Goal: Information Seeking & Learning: Find contact information

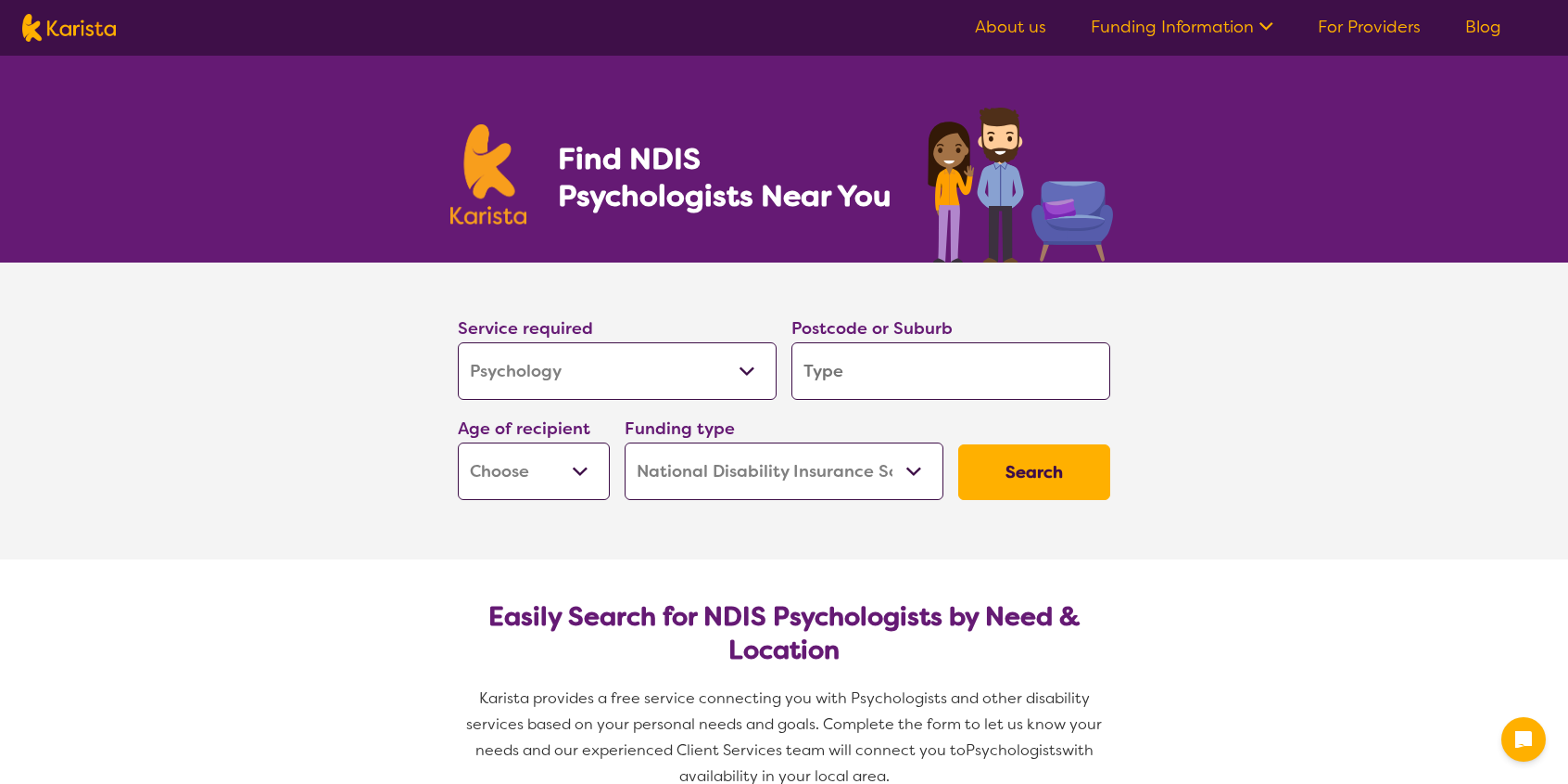
select select "Psychology"
select select "NDIS"
select select "Psychology"
select select "NDIS"
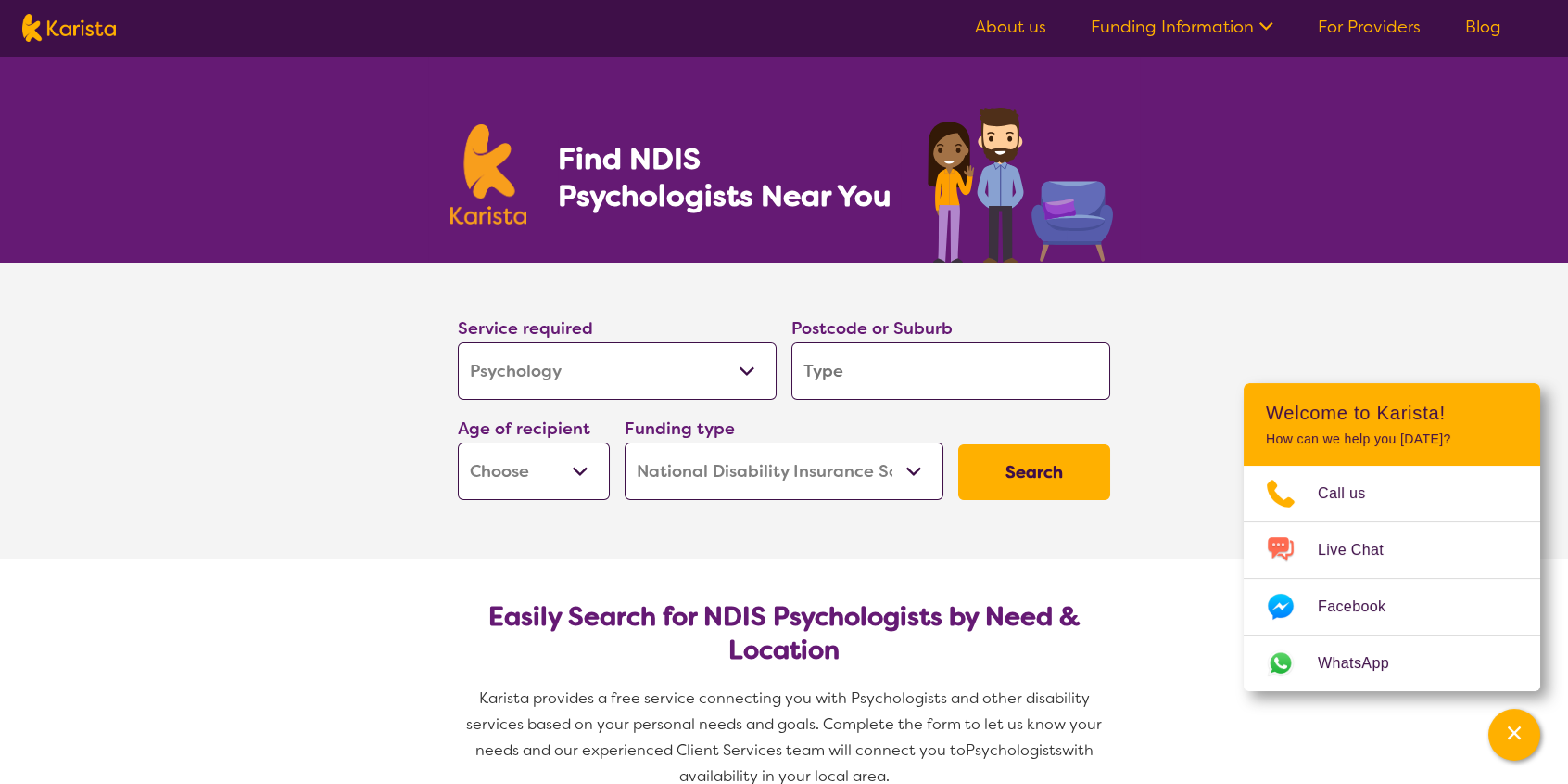
click at [907, 376] on input "search" at bounding box center [951, 371] width 319 height 57
type input "3"
type input "39"
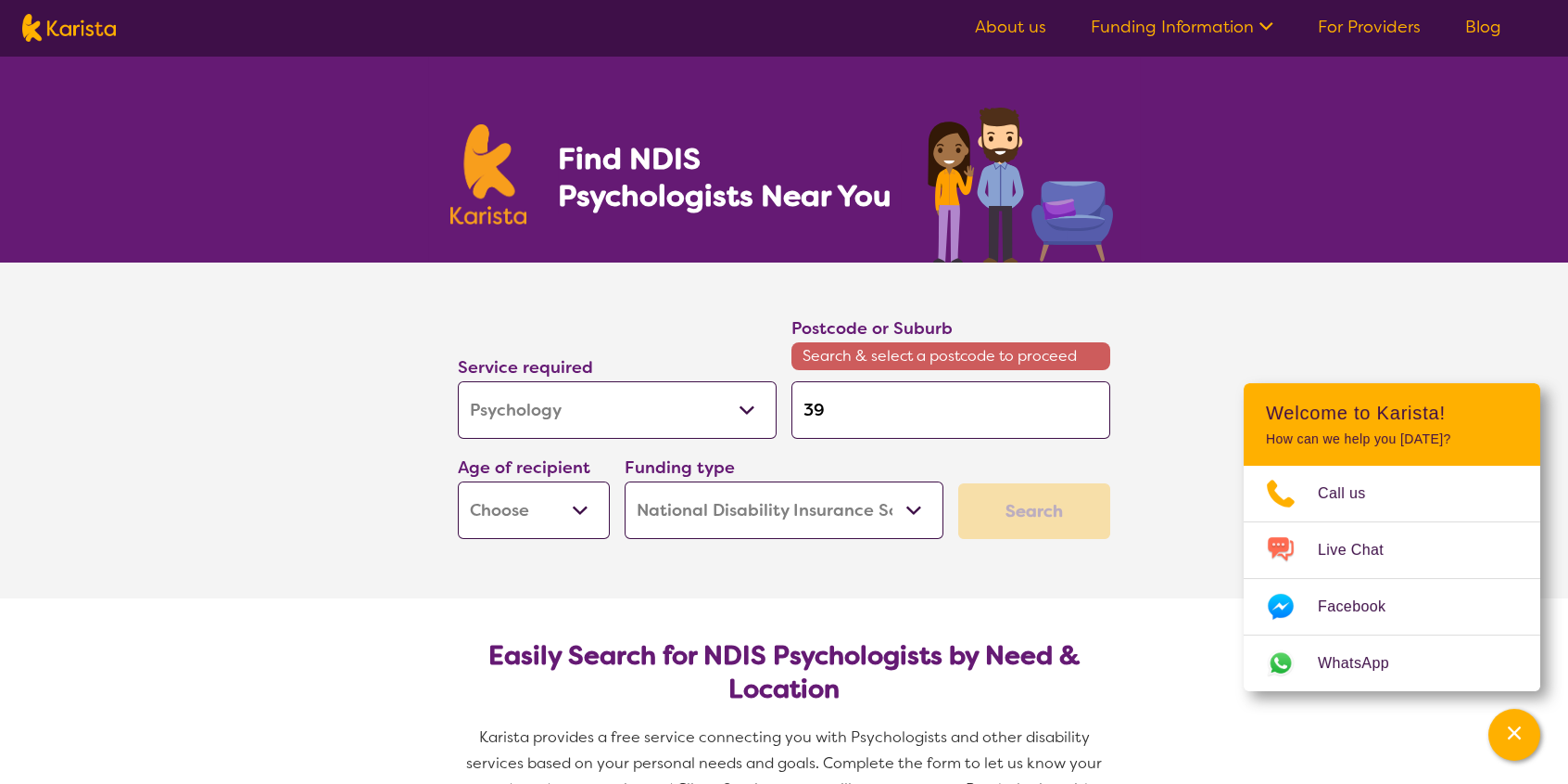
type input "391"
type input "3915"
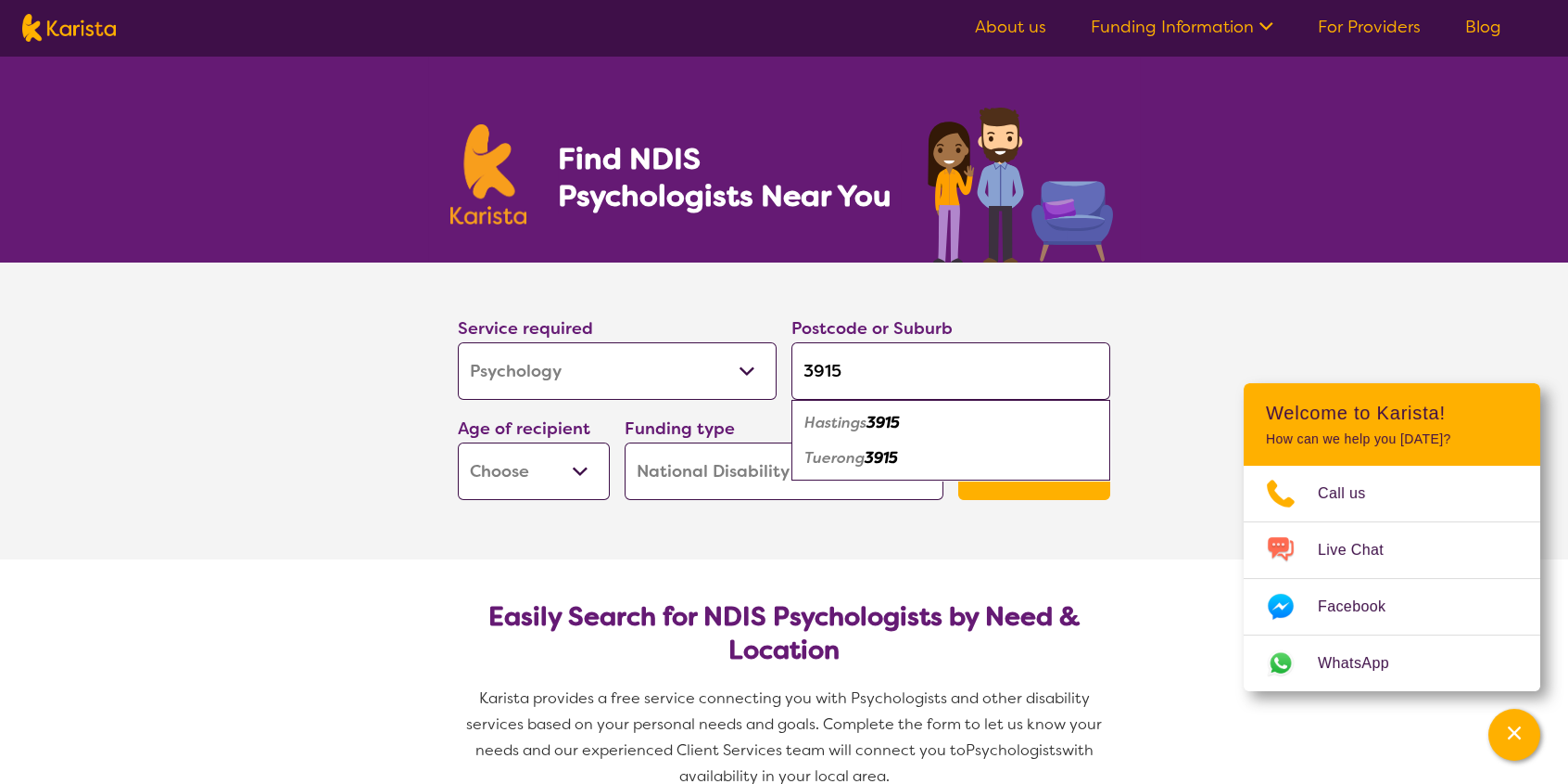
type input "3915"
click at [915, 419] on div "Hastings 3915" at bounding box center [951, 424] width 300 height 35
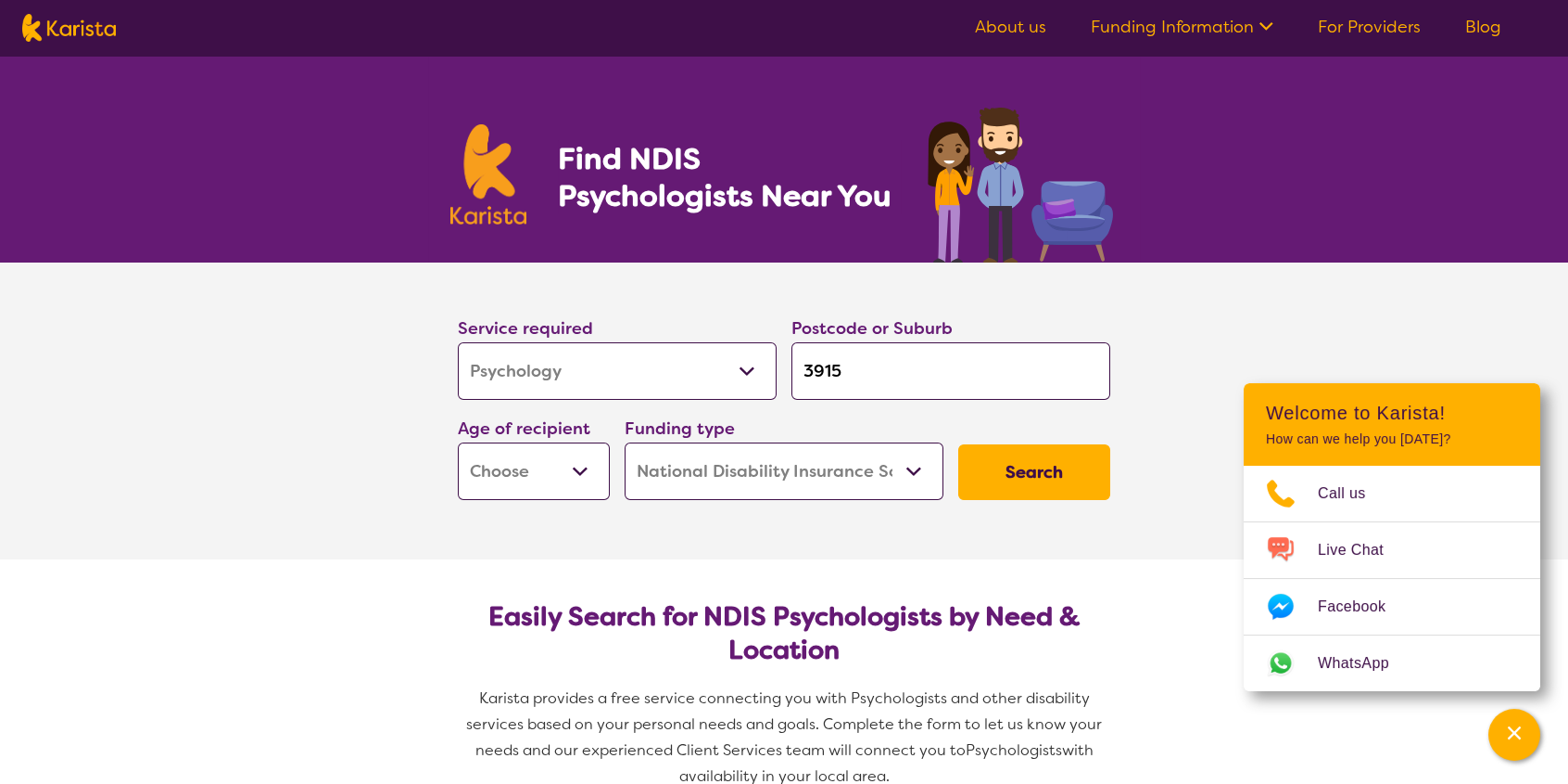
click at [552, 482] on select "Early Childhood - 0 to 9 Child - 10 to 11 Adolescent - 12 to 17 Adult - 18 to 6…" at bounding box center [533, 471] width 152 height 57
select select "AS"
click at [458, 442] on select "Early Childhood - 0 to 9 Child - 10 to 11 Adolescent - 12 to 17 Adult - 18 to 6…" at bounding box center [533, 471] width 152 height 57
select select "AS"
click at [1024, 476] on button "Search" at bounding box center [1035, 472] width 152 height 56
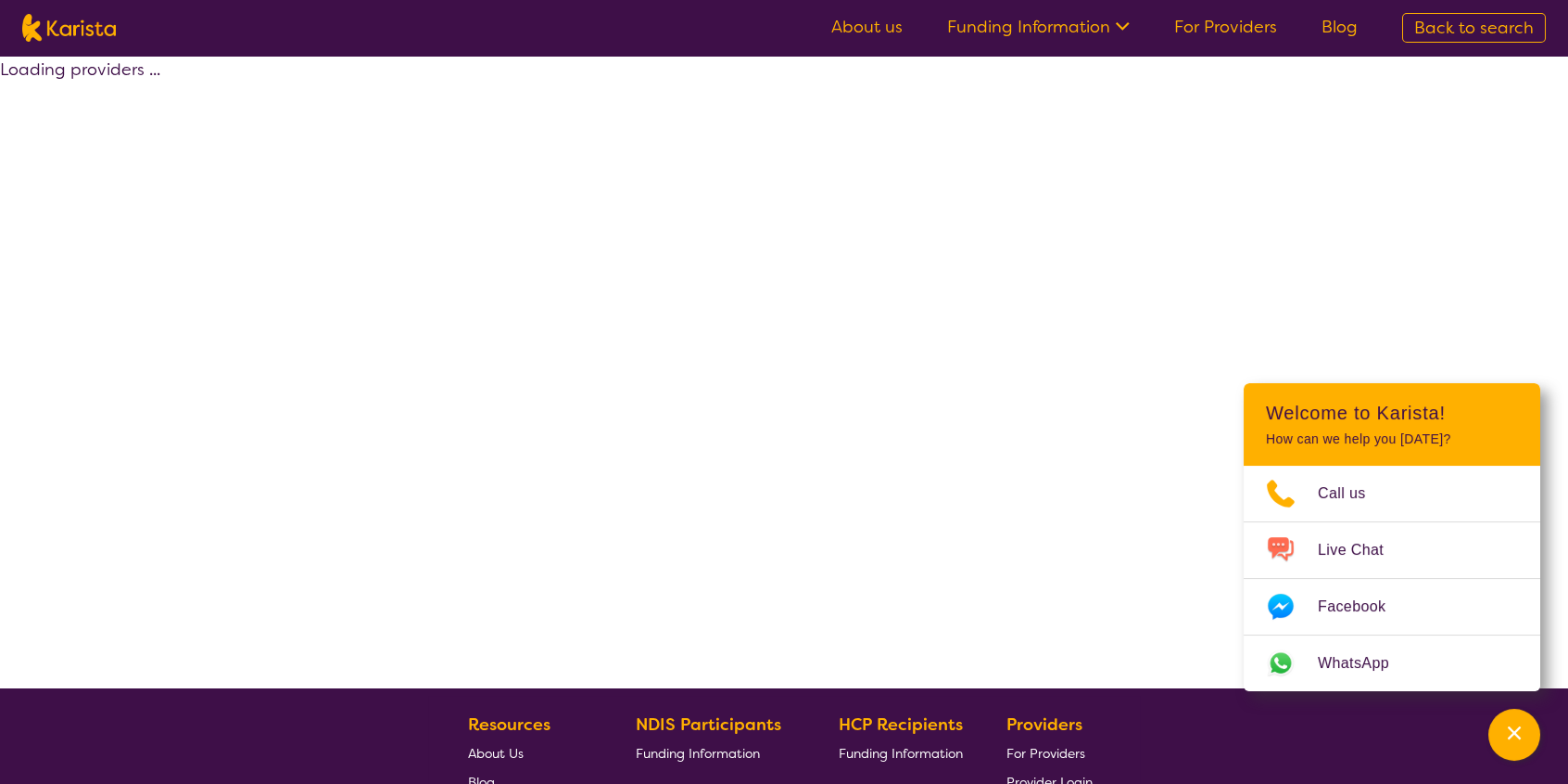
select select "by_score"
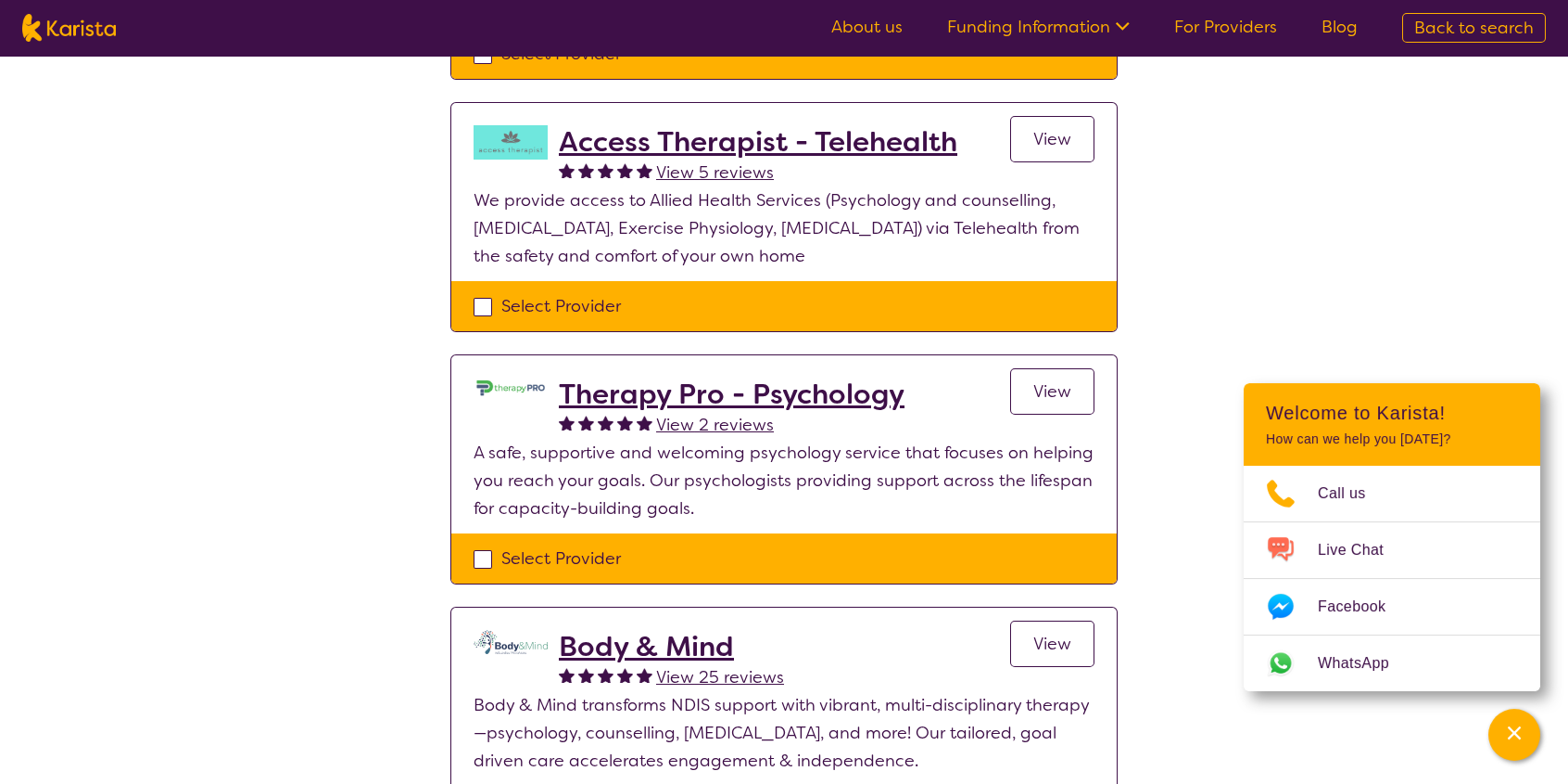
scroll to position [464, 0]
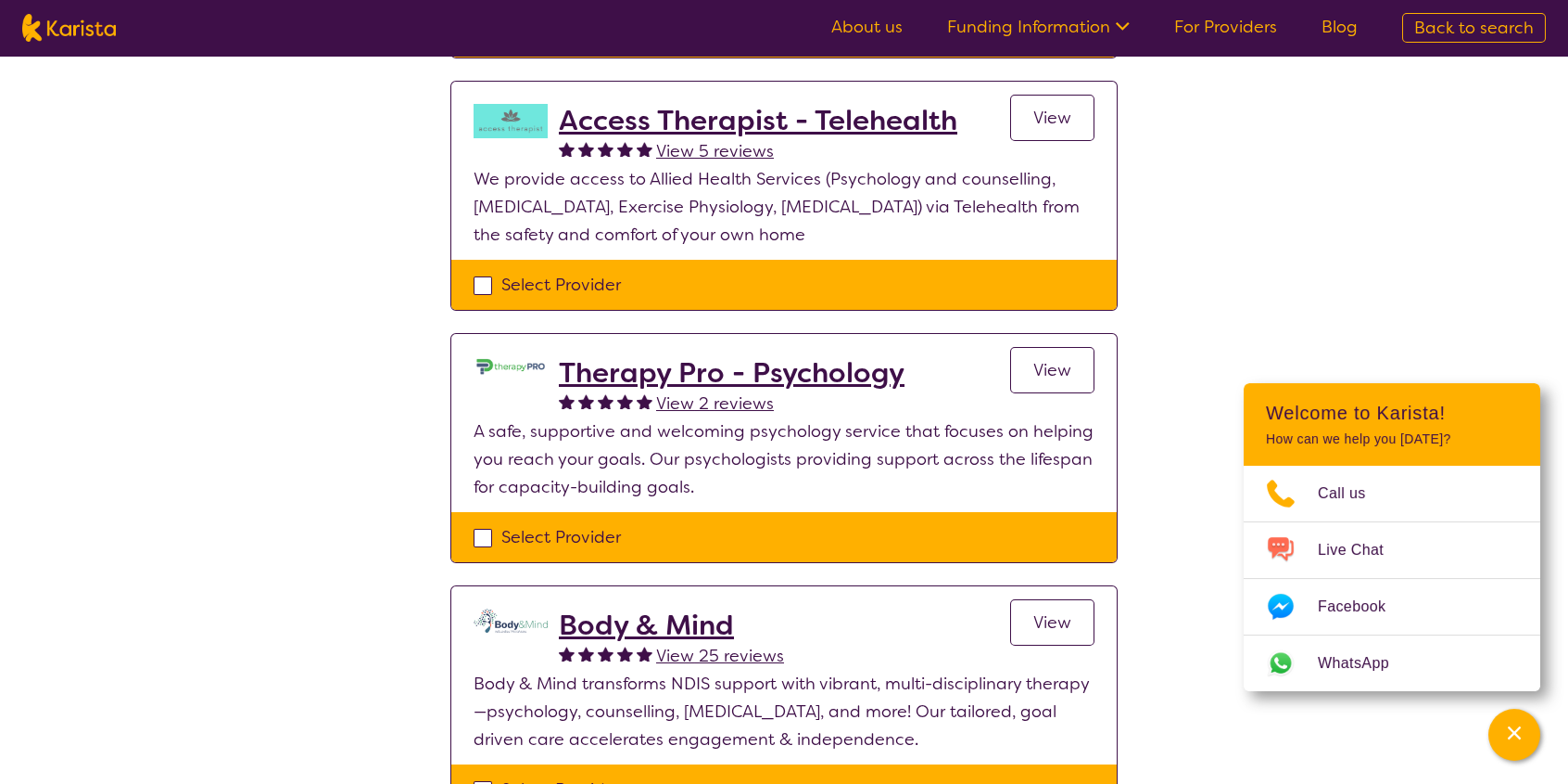
click at [846, 369] on h2 "Therapy Pro - Psychology" at bounding box center [731, 373] width 345 height 33
